Goal: Book appointment/travel/reservation

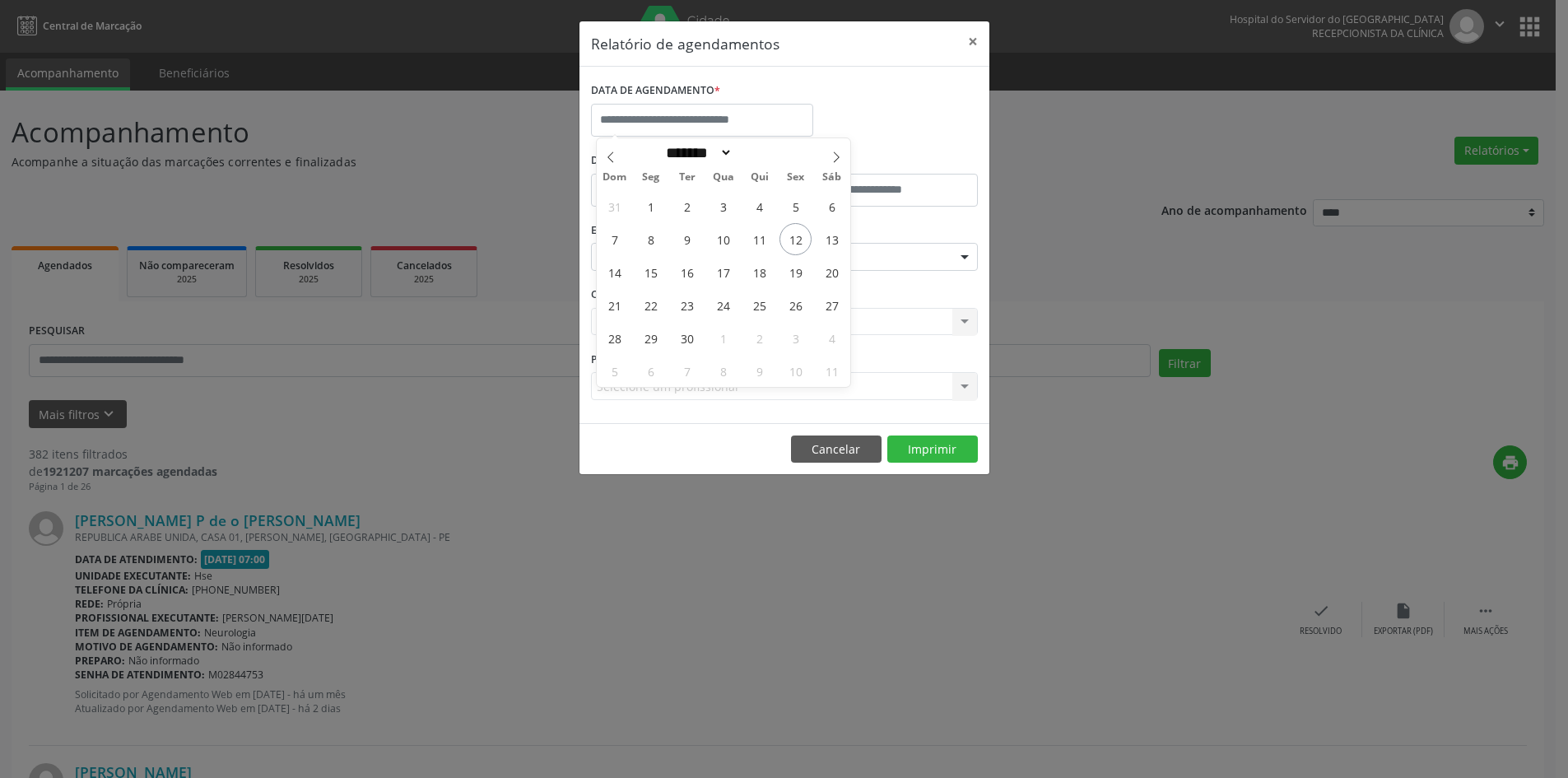
select select "*"
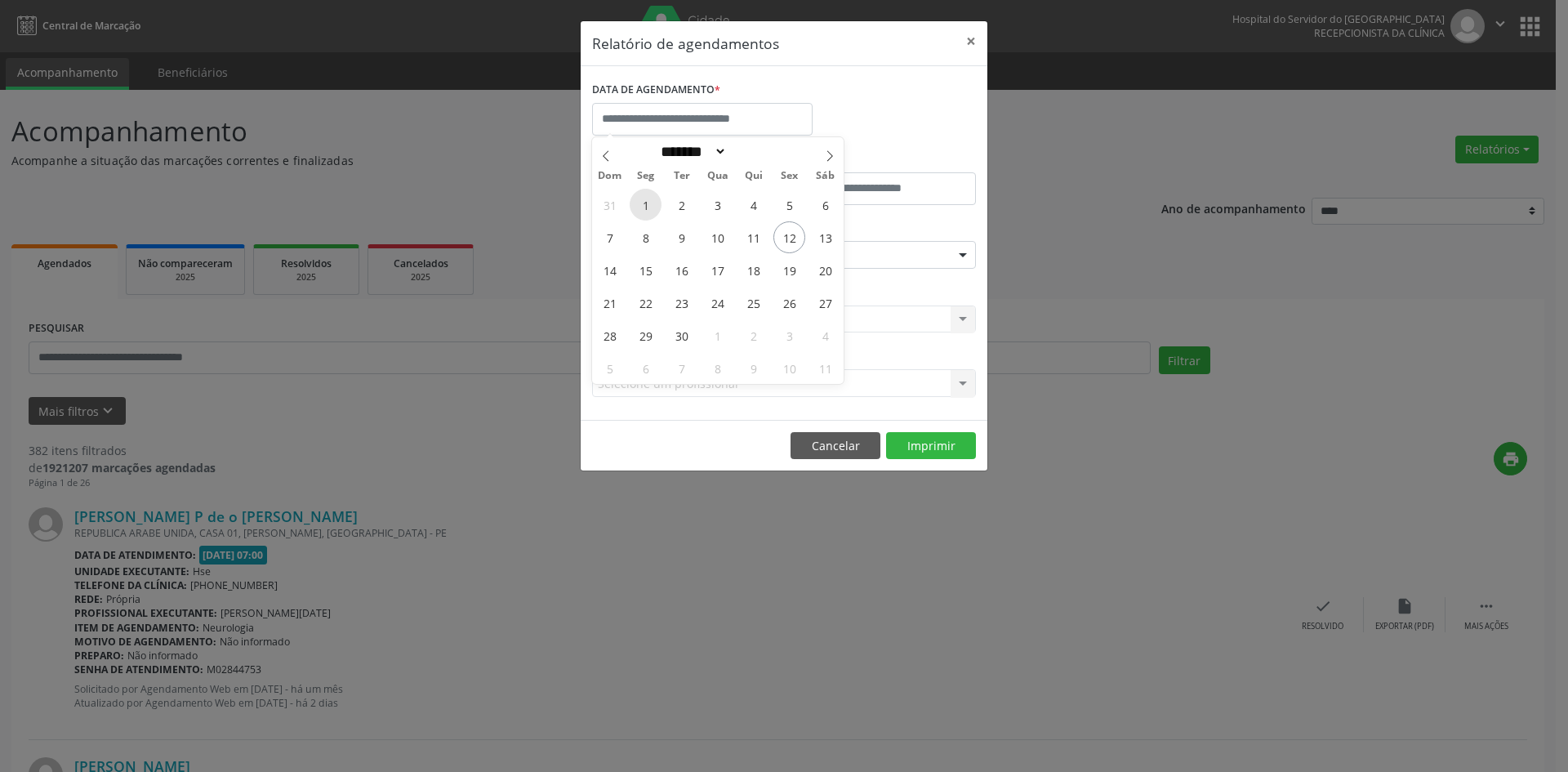
click at [646, 201] on span "1" at bounding box center [645, 204] width 31 height 31
type input "**********"
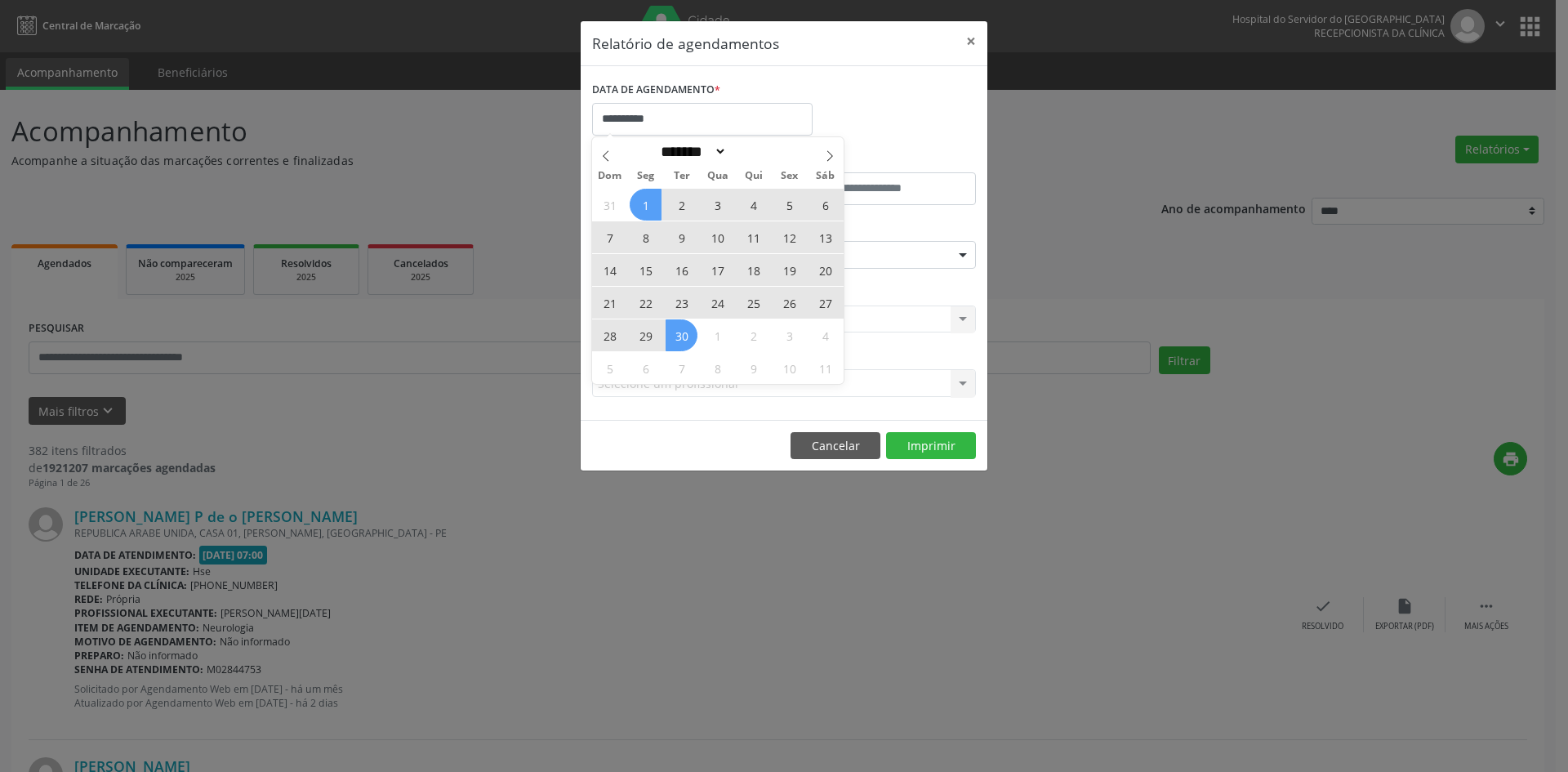
drag, startPoint x: 646, startPoint y: 201, endPoint x: 681, endPoint y: 338, distance: 141.4
click at [681, 338] on div "31 1 2 3 4 5 6 7 8 9 10 11 12 13 14 15 16 17 18 19 20 21 22 23 24 25 26 27 28 2…" at bounding box center [717, 286] width 251 height 196
click at [681, 338] on span "30" at bounding box center [681, 335] width 31 height 31
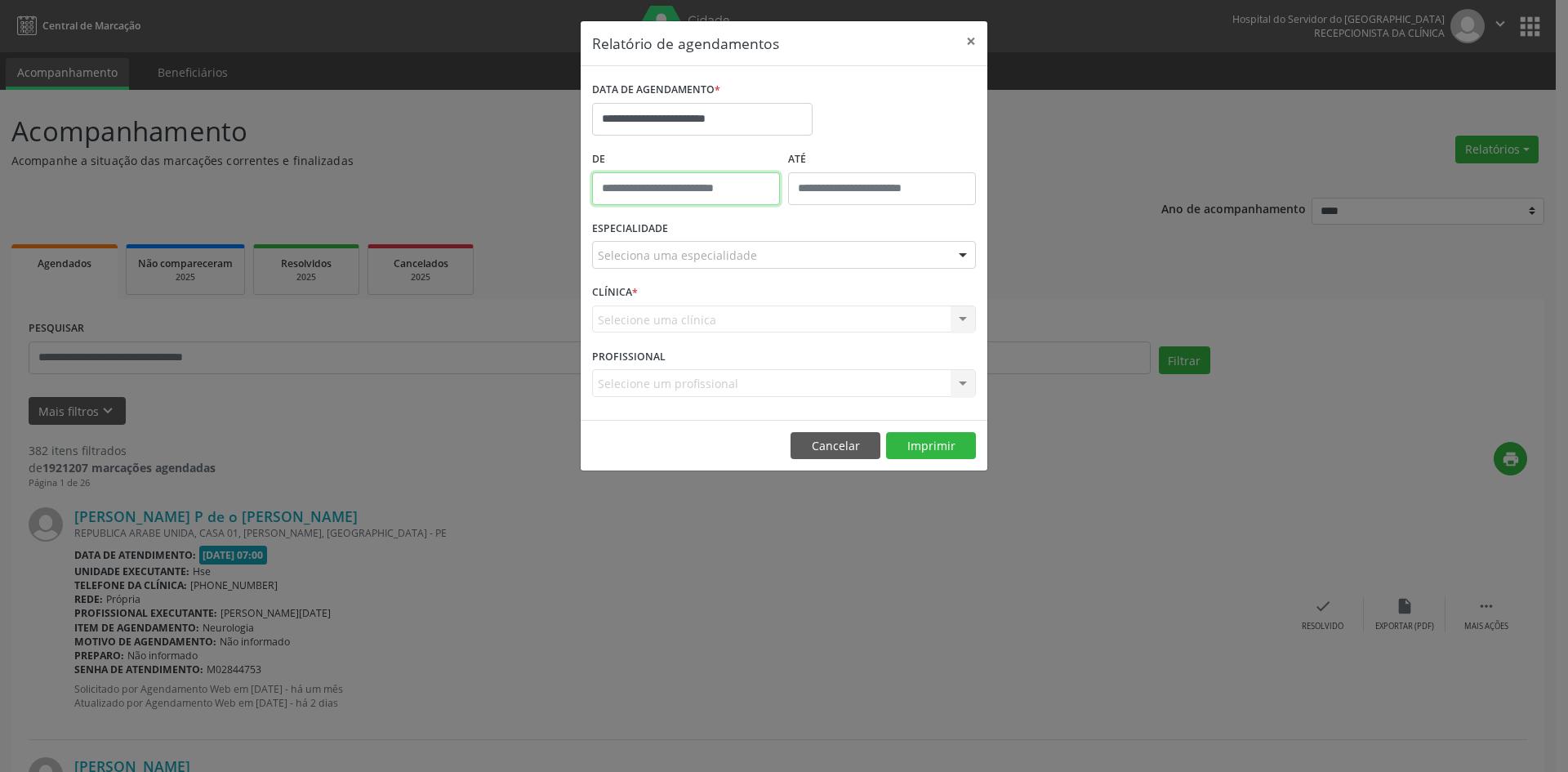
click at [703, 189] on input "text" at bounding box center [685, 188] width 188 height 32
type input "*****"
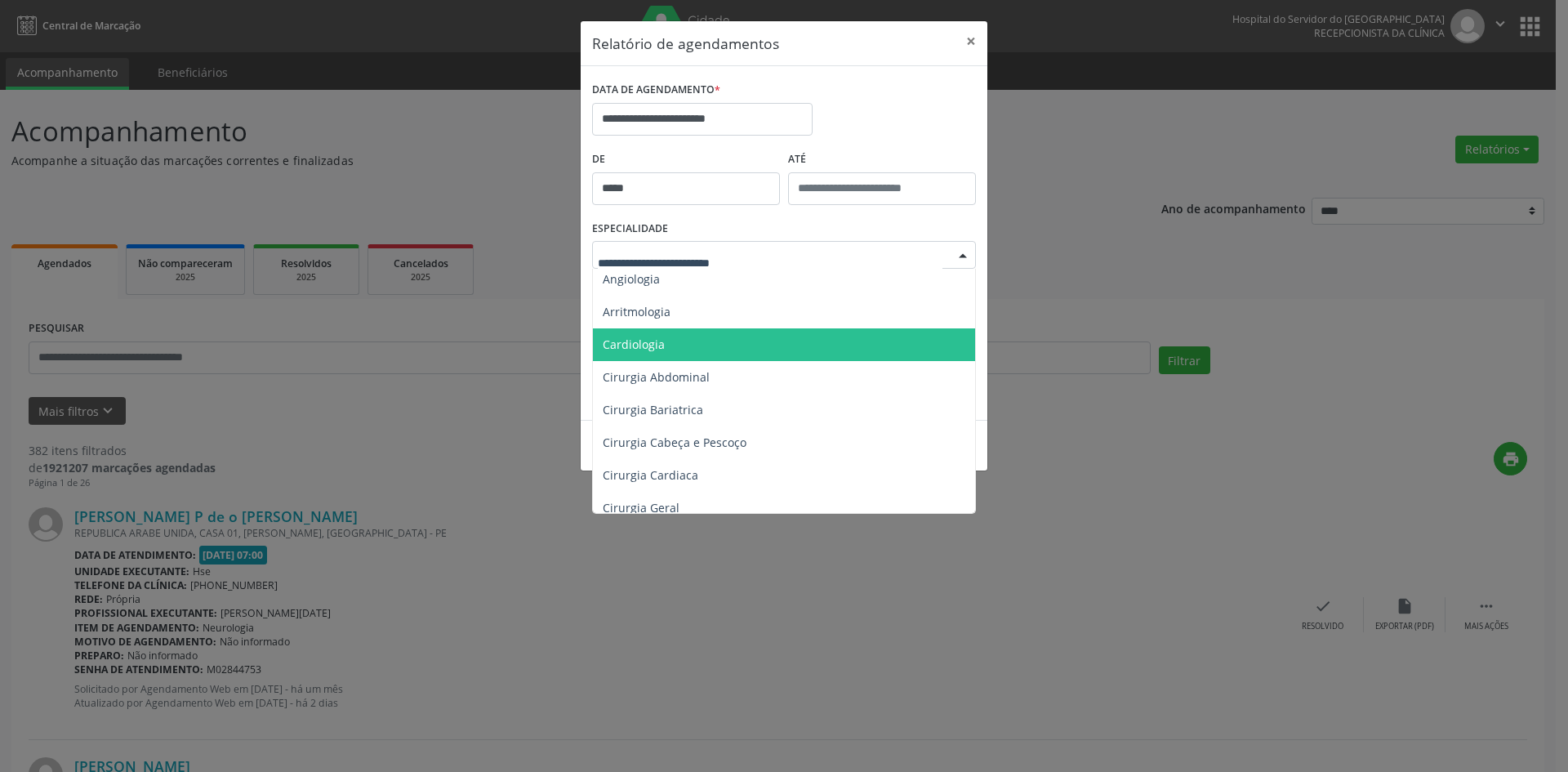
scroll to position [245, 0]
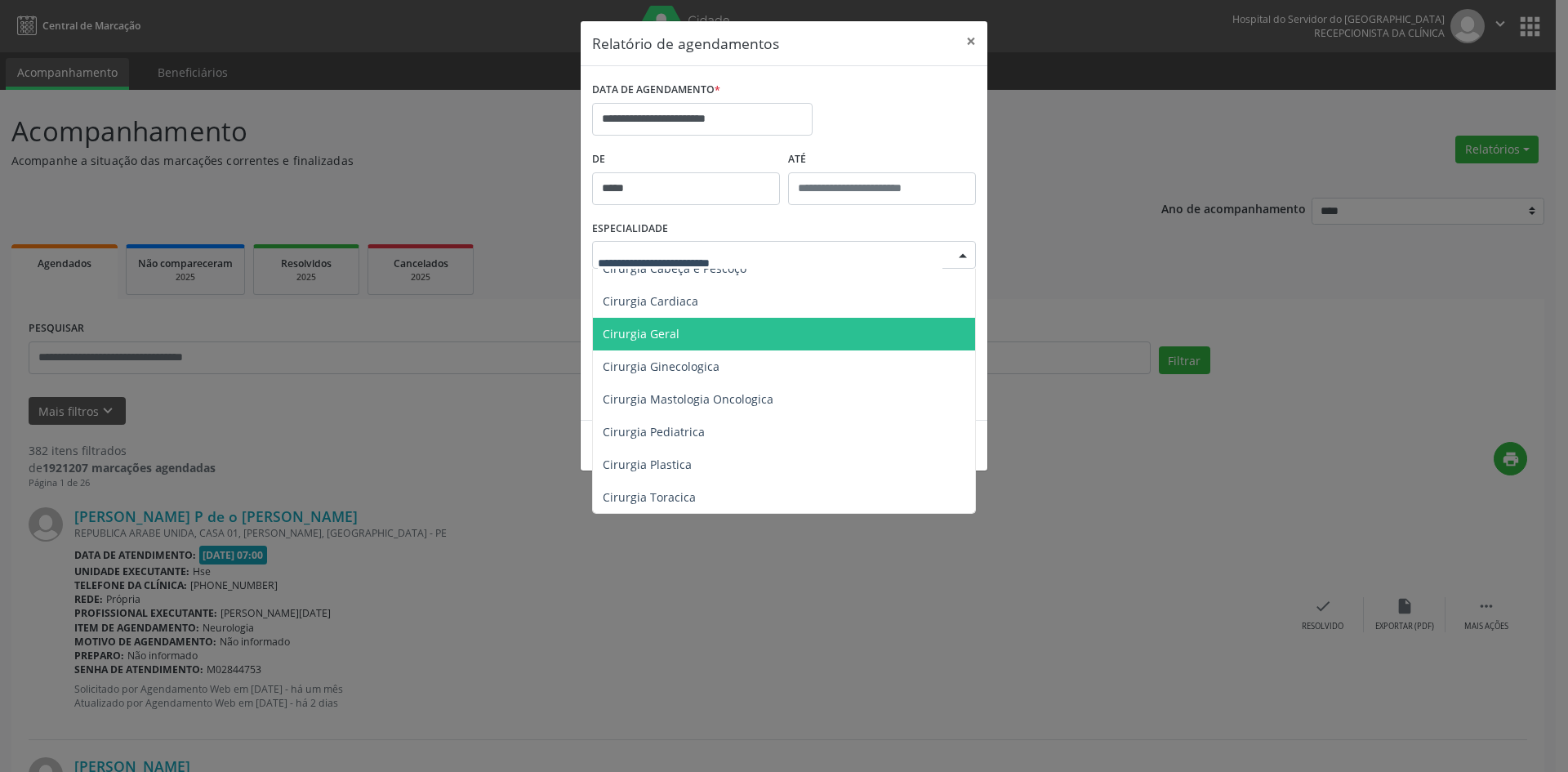
click at [730, 327] on span "Cirurgia Geral" at bounding box center [785, 334] width 385 height 32
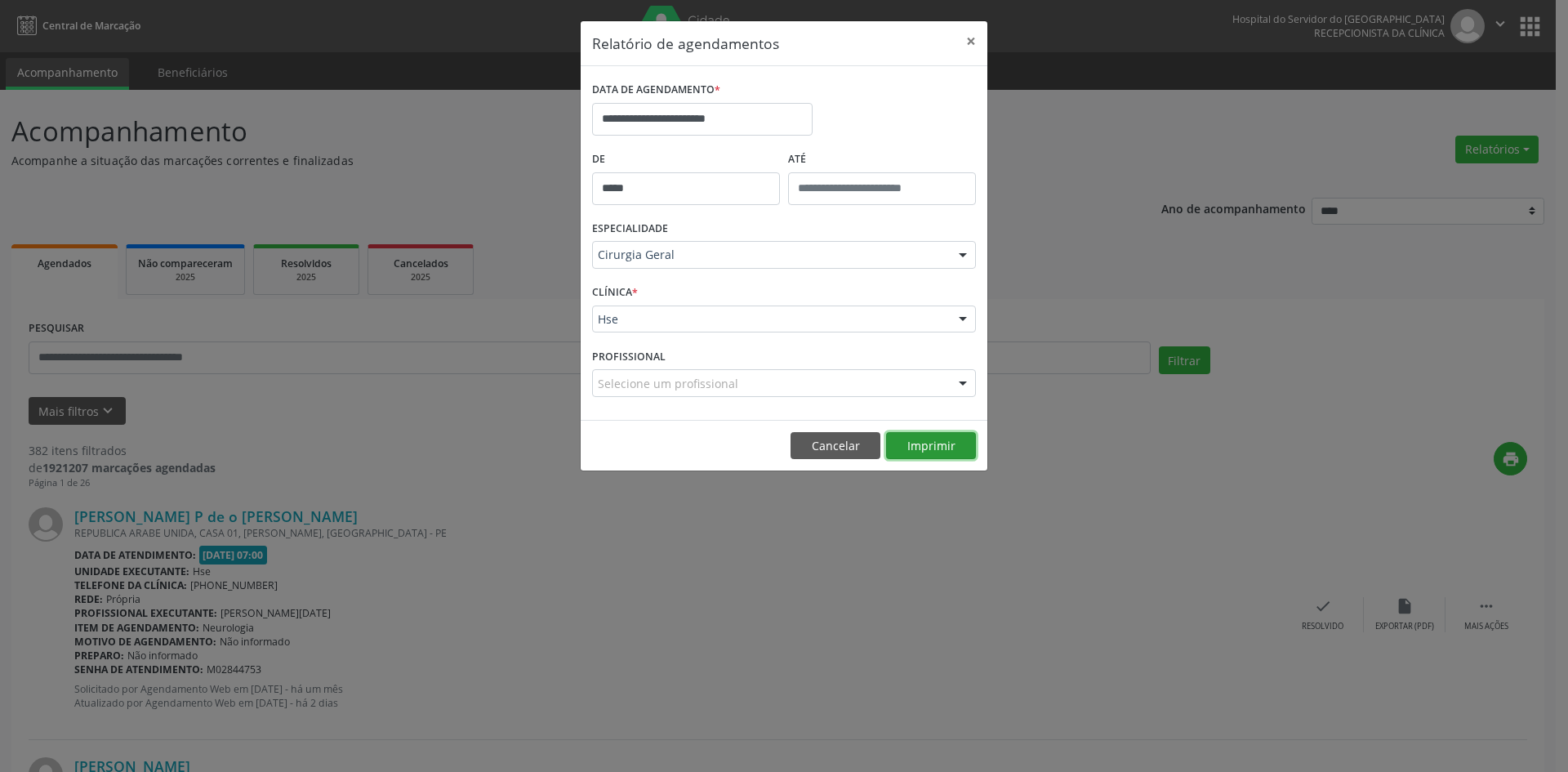
click at [926, 445] on button "Imprimir" at bounding box center [930, 446] width 90 height 28
